Goal: Task Accomplishment & Management: Manage account settings

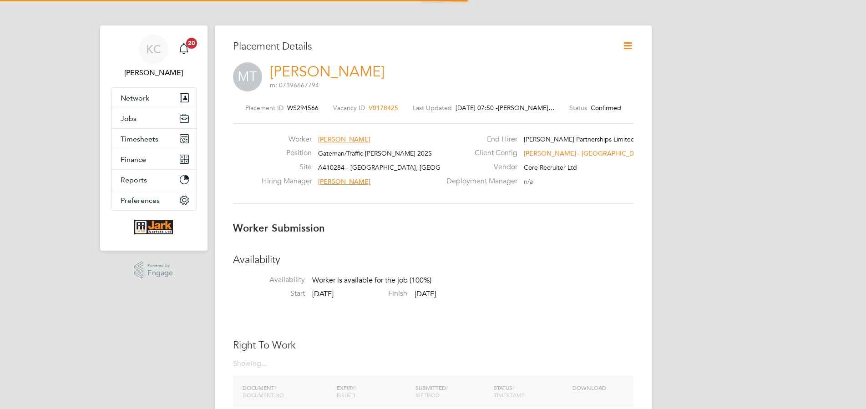
click at [625, 46] on icon at bounding box center [627, 45] width 11 height 11
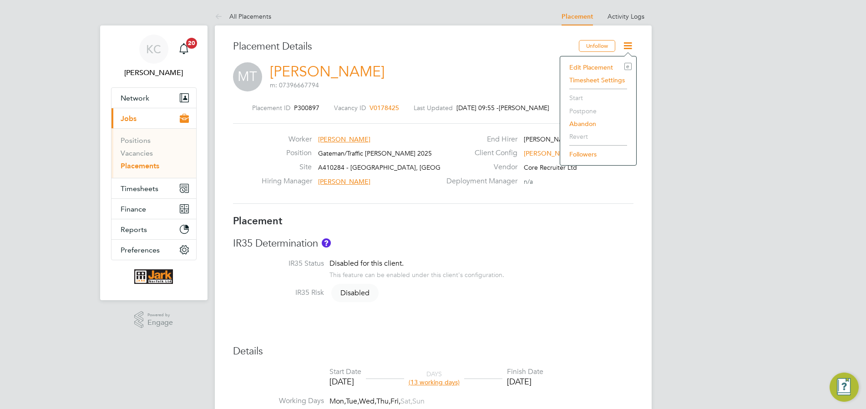
click at [599, 66] on li "Edit Placement e" at bounding box center [598, 67] width 67 height 13
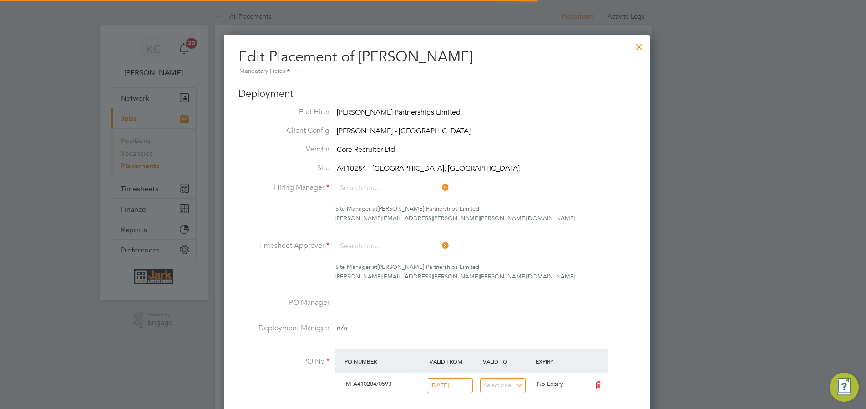
type input "[PERSON_NAME]"
type input "13 Aug 2025"
type input "29 Aug 2025"
type input "07:30"
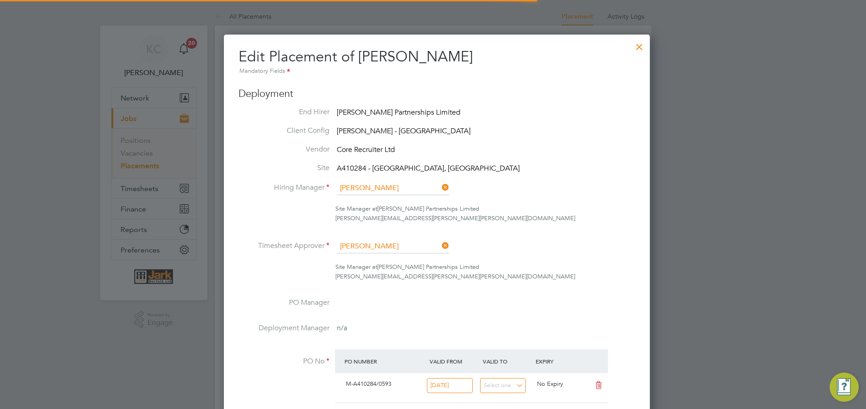
type input "16:00"
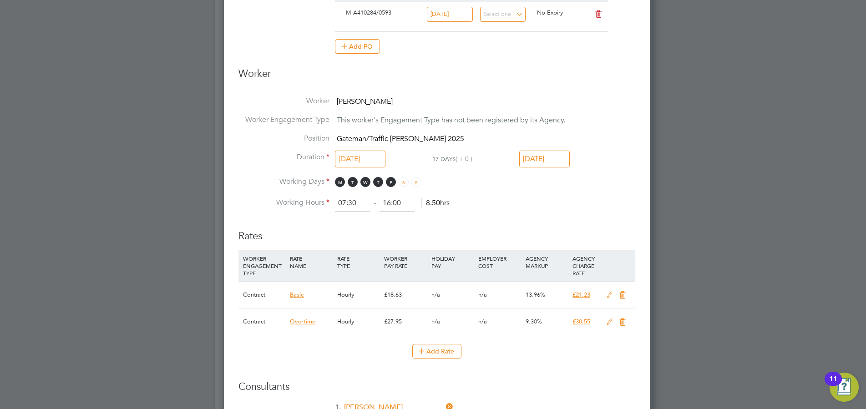
click at [559, 165] on input "29 Aug 2025" at bounding box center [544, 159] width 51 height 17
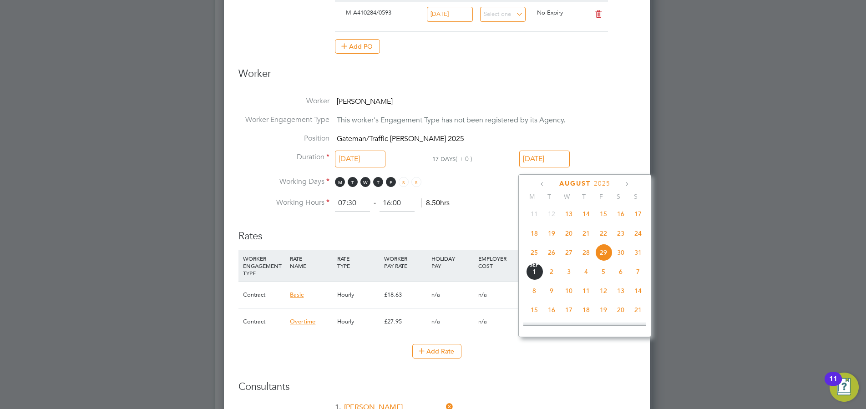
click at [637, 275] on span "7" at bounding box center [637, 271] width 17 height 17
type input "07 Sep 2025"
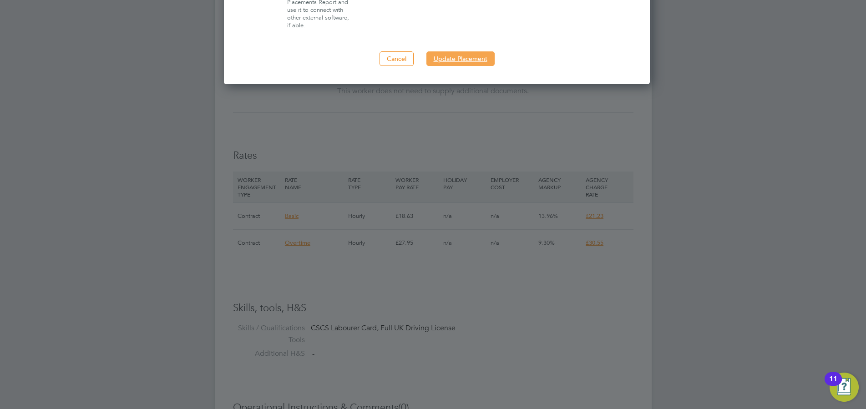
click at [450, 63] on button "Update Placement" at bounding box center [460, 58] width 68 height 15
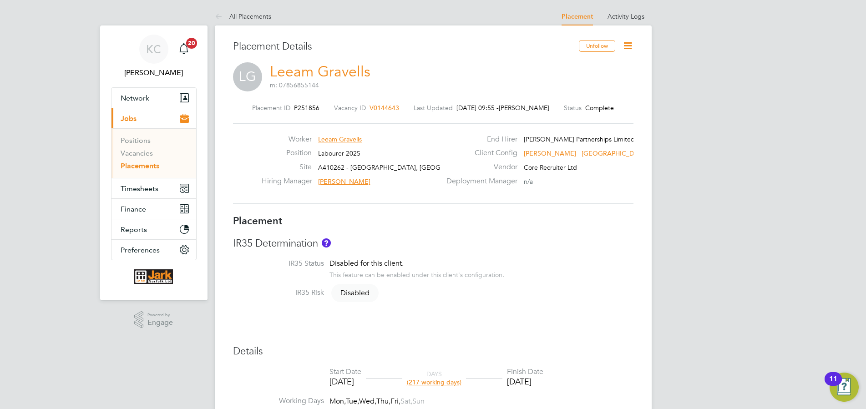
click at [627, 46] on icon at bounding box center [627, 45] width 11 height 11
click at [587, 63] on li "Edit Placement e" at bounding box center [598, 67] width 67 height 13
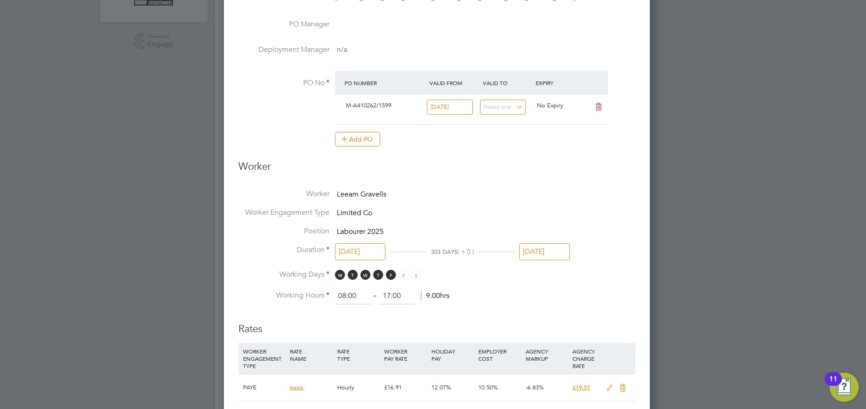
click at [556, 255] on input "29 Aug 2025" at bounding box center [544, 251] width 51 height 17
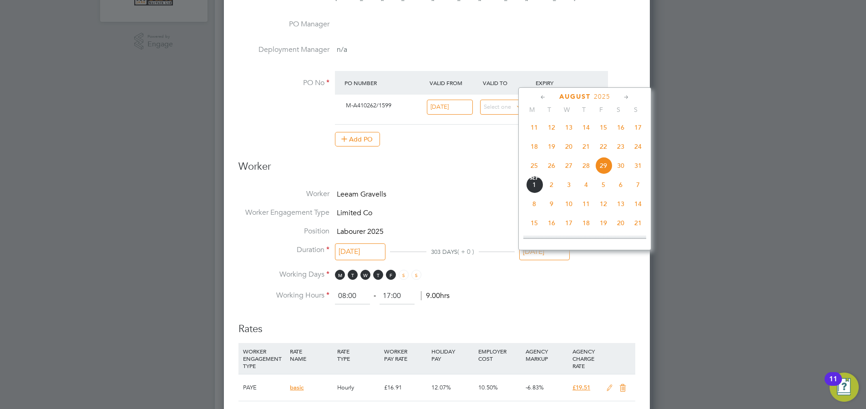
click at [629, 97] on icon at bounding box center [626, 97] width 9 height 10
click at [618, 191] on span "25" at bounding box center [620, 183] width 17 height 17
type input "25 Oct 2025"
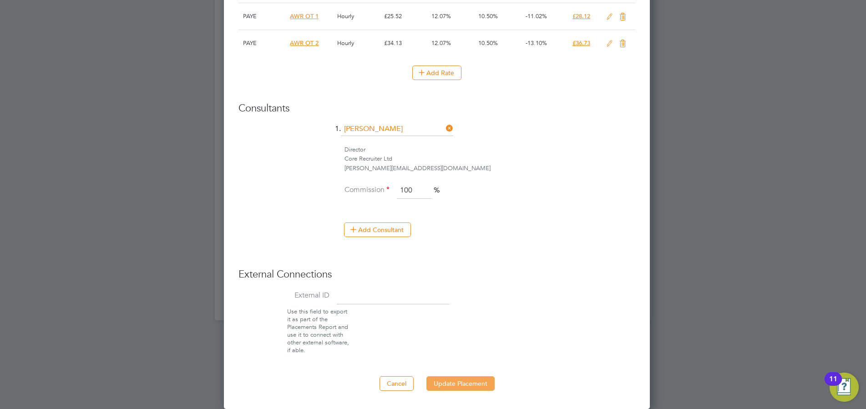
click at [465, 381] on button "Update Placement" at bounding box center [460, 383] width 68 height 15
